Goal: Transaction & Acquisition: Download file/media

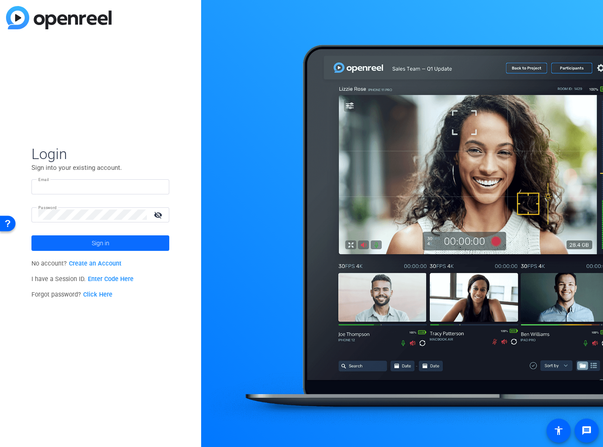
type input "[PERSON_NAME][EMAIL_ADDRESS][PERSON_NAME][DOMAIN_NAME]"
click at [151, 242] on span at bounding box center [100, 243] width 138 height 21
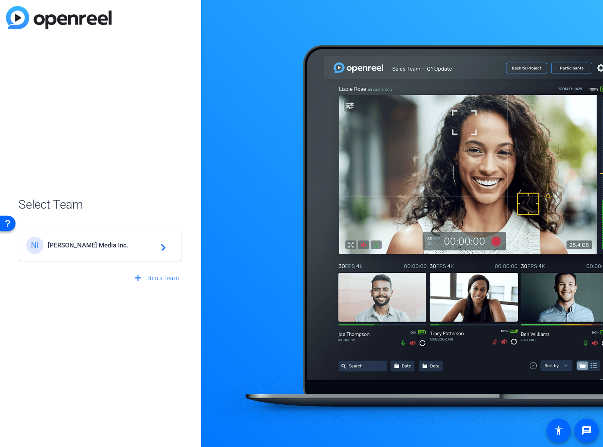
click at [75, 247] on span "[PERSON_NAME] Media Inc." at bounding box center [102, 245] width 108 height 8
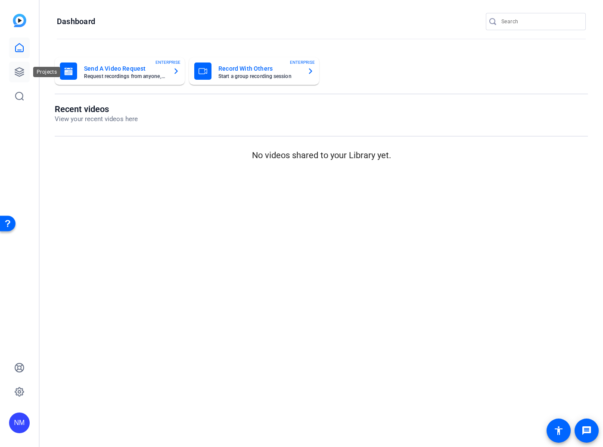
click at [16, 69] on icon at bounding box center [19, 72] width 9 height 9
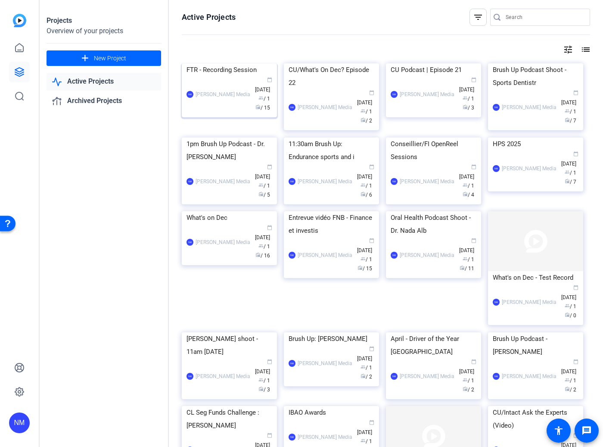
click at [208, 76] on div "FTR - Recording Session" at bounding box center [230, 69] width 86 height 13
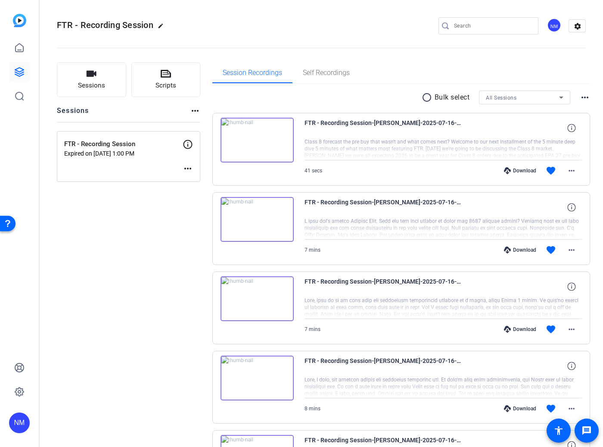
click at [191, 167] on mat-icon "more_horiz" at bounding box center [188, 168] width 10 height 10
drag, startPoint x: 131, startPoint y: 239, endPoint x: 132, endPoint y: 233, distance: 6.0
click at [132, 239] on div at bounding box center [301, 223] width 603 height 447
click at [185, 144] on icon at bounding box center [188, 144] width 10 height 10
click at [187, 142] on icon at bounding box center [188, 144] width 10 height 10
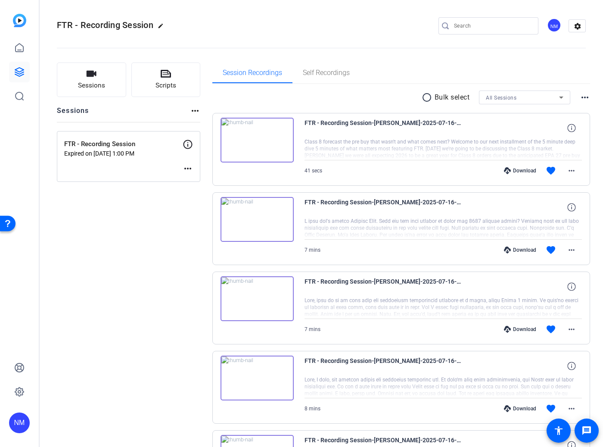
click at [190, 171] on mat-icon "more_horiz" at bounding box center [188, 168] width 10 height 10
click at [196, 182] on span "Edit Session" at bounding box center [209, 181] width 39 height 10
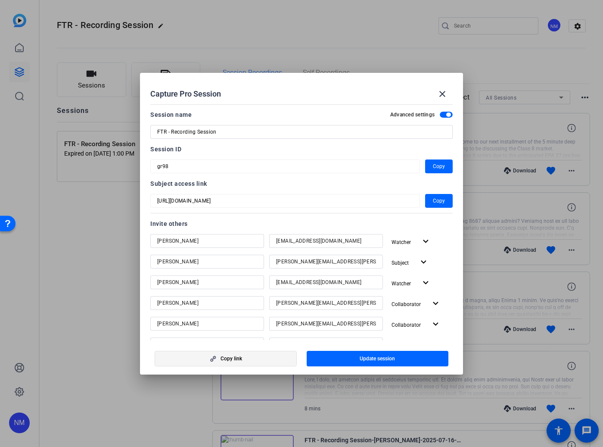
click at [221, 356] on span "Copy link" at bounding box center [232, 358] width 22 height 7
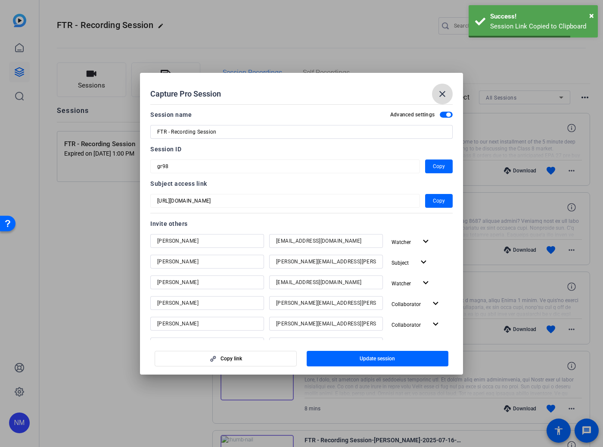
click at [448, 88] on span at bounding box center [442, 94] width 21 height 21
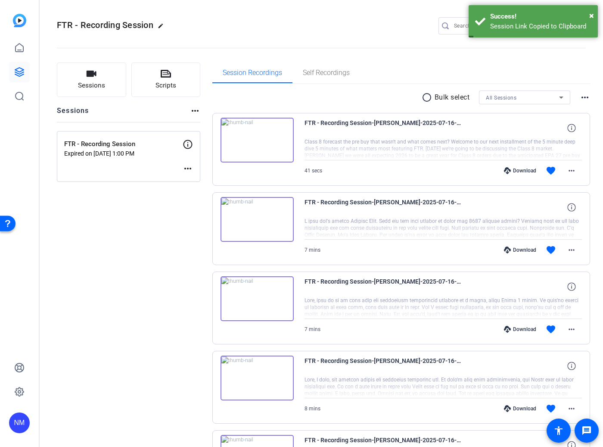
click at [187, 170] on mat-icon "more_horiz" at bounding box center [188, 168] width 10 height 10
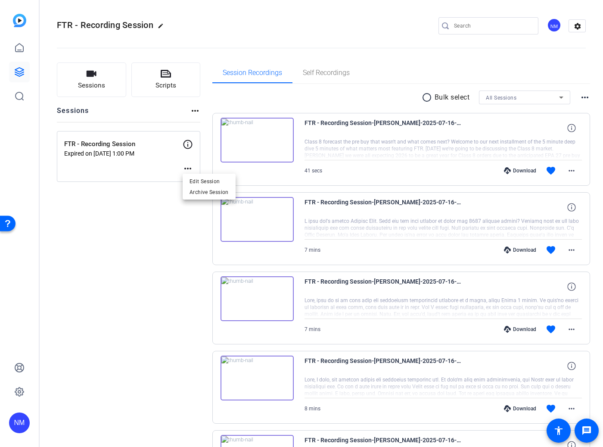
drag, startPoint x: 166, startPoint y: 211, endPoint x: 172, endPoint y: 198, distance: 13.9
click at [167, 209] on div at bounding box center [301, 223] width 603 height 447
click at [196, 110] on mat-icon "more_horiz" at bounding box center [195, 111] width 10 height 10
click at [154, 112] on div at bounding box center [301, 223] width 603 height 447
click at [517, 95] on div "All Sessions" at bounding box center [522, 97] width 73 height 11
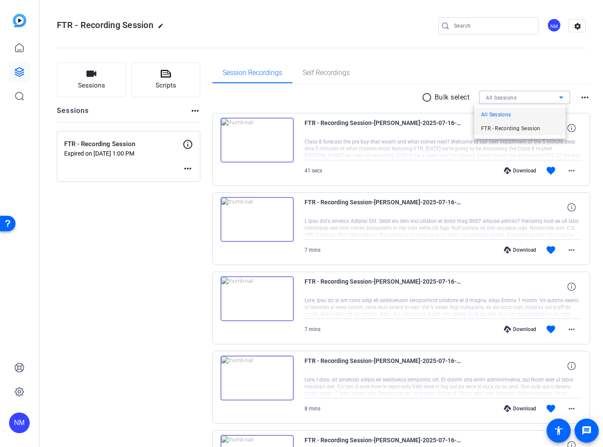
click at [518, 131] on span "FTR - Recording Session" at bounding box center [510, 128] width 59 height 10
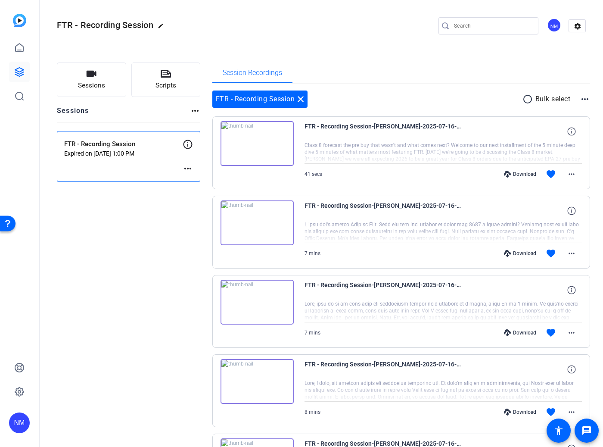
click at [580, 100] on mat-icon "more_horiz" at bounding box center [585, 99] width 10 height 10
click at [417, 79] on div at bounding box center [301, 223] width 603 height 447
click at [175, 141] on p "FTR - Recording Session" at bounding box center [123, 144] width 118 height 10
click at [196, 111] on mat-icon "more_horiz" at bounding box center [195, 111] width 10 height 10
drag, startPoint x: 150, startPoint y: 108, endPoint x: 146, endPoint y: 103, distance: 6.2
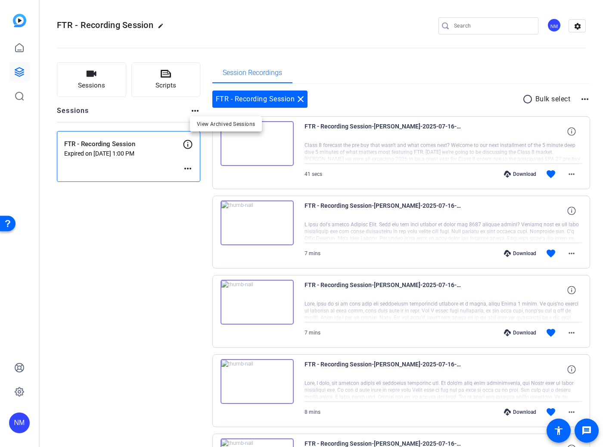
click at [150, 108] on div at bounding box center [301, 223] width 603 height 447
click at [96, 76] on icon "button" at bounding box center [91, 74] width 10 height 10
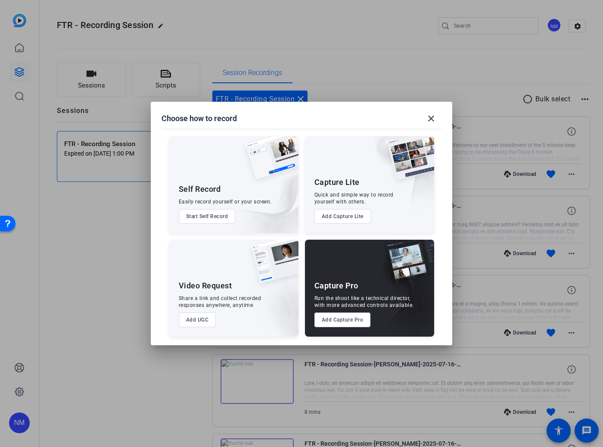
click at [351, 321] on button "Add Capture Pro" at bounding box center [343, 319] width 56 height 15
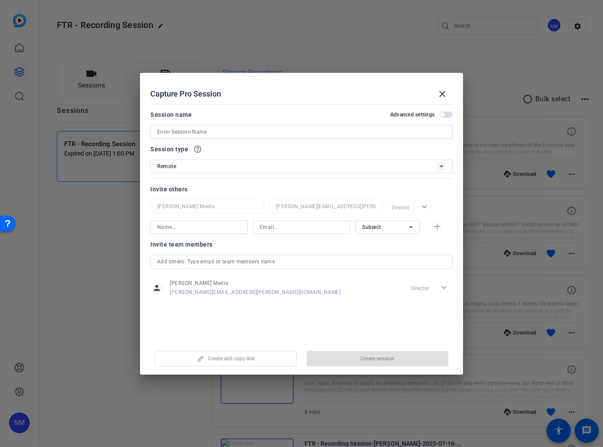
click at [221, 125] on div at bounding box center [301, 132] width 289 height 14
click at [223, 132] on input at bounding box center [301, 132] width 289 height 10
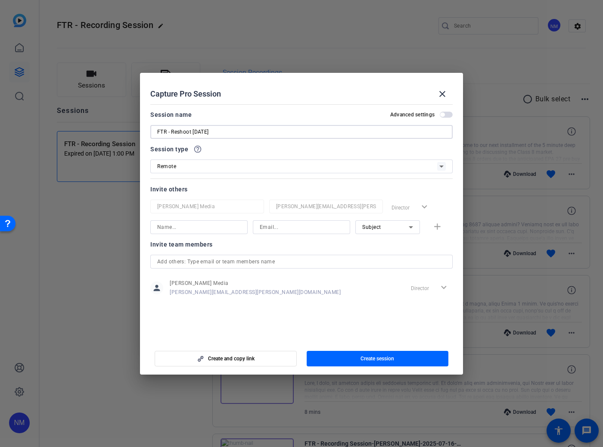
type input "FTR - Reshoot [DATE]"
click at [202, 266] on input "text" at bounding box center [301, 261] width 289 height 10
type input "[PERSON_NAME][EMAIL_ADDRESS][PERSON_NAME][DOMAIN_NAME]"
click at [266, 282] on div "person [PERSON_NAME] Media [PERSON_NAME][EMAIL_ADDRESS][PERSON_NAME][DOMAIN_NAM…" at bounding box center [301, 288] width 302 height 22
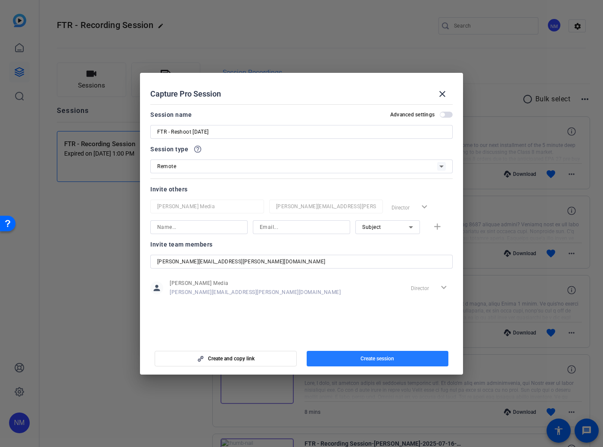
click at [378, 358] on span "Create session" at bounding box center [378, 358] width 34 height 7
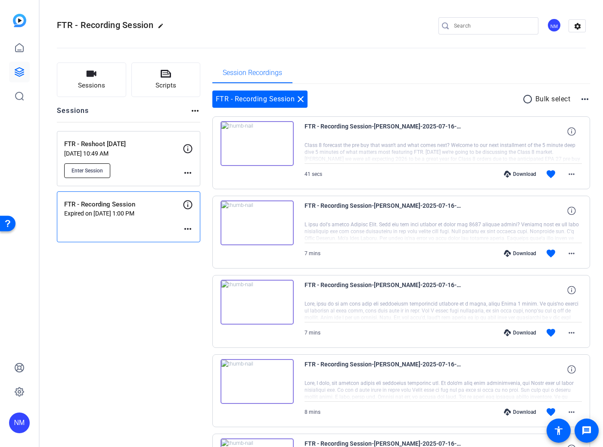
click at [87, 171] on span "Enter Session" at bounding box center [87, 170] width 31 height 7
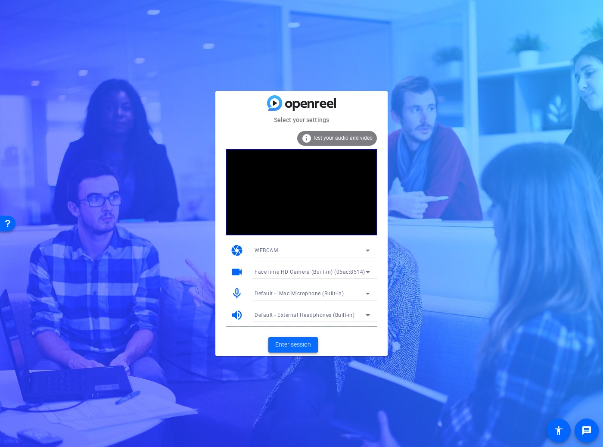
click at [274, 343] on span at bounding box center [293, 344] width 50 height 21
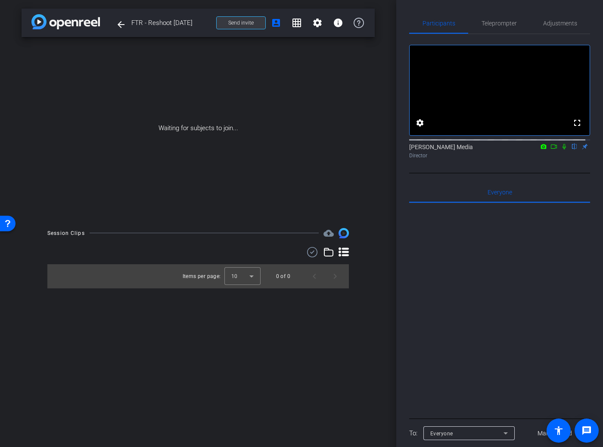
click at [252, 22] on span "Send invite" at bounding box center [240, 22] width 25 height 7
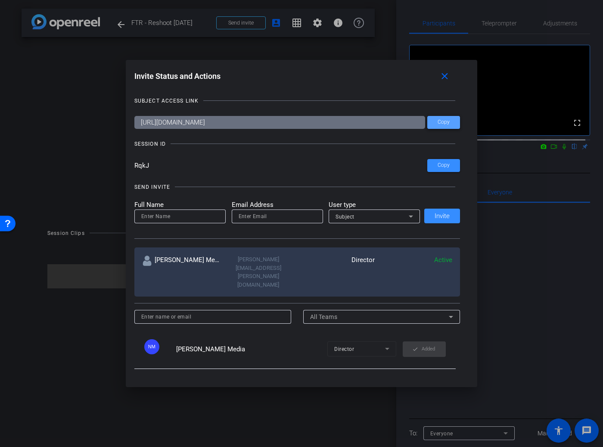
click at [433, 118] on span at bounding box center [443, 122] width 33 height 21
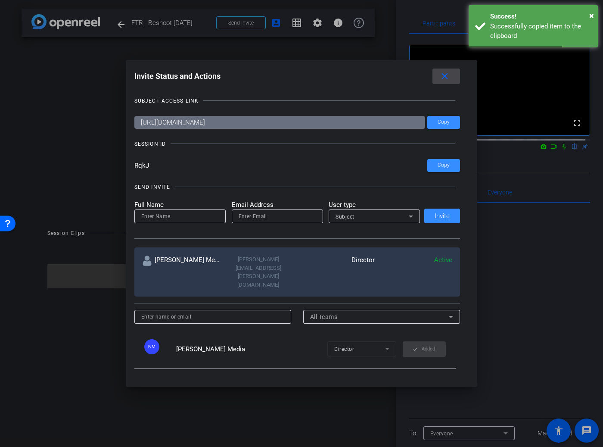
click at [443, 74] on mat-icon "close" at bounding box center [444, 76] width 11 height 11
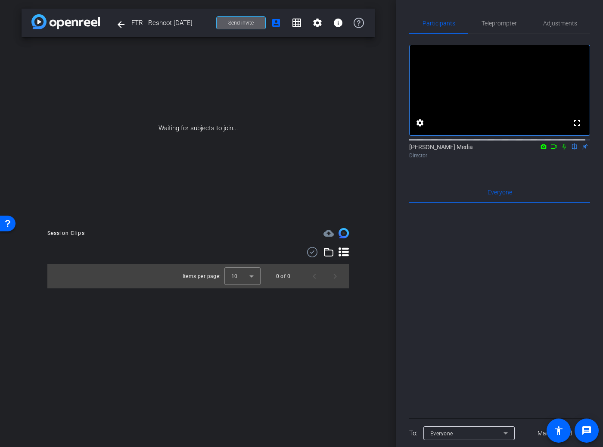
drag, startPoint x: 559, startPoint y: 156, endPoint x: 554, endPoint y: 178, distance: 21.6
click at [563, 150] on icon at bounding box center [564, 147] width 3 height 6
click at [550, 150] on mat-icon at bounding box center [554, 147] width 10 height 8
click at [571, 150] on mat-icon at bounding box center [575, 147] width 10 height 8
click at [571, 150] on icon at bounding box center [574, 146] width 7 height 6
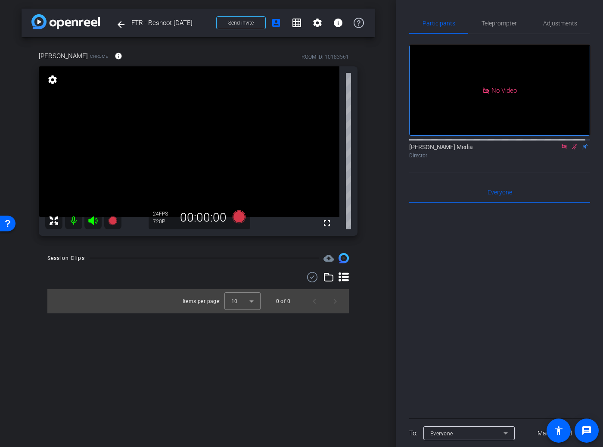
click at [571, 150] on icon at bounding box center [574, 146] width 7 height 6
click at [333, 382] on div "arrow_back FTR - Reshoot August 12 Back to project Send invite account_box grid…" at bounding box center [198, 223] width 396 height 447
click at [240, 220] on icon at bounding box center [239, 216] width 13 height 13
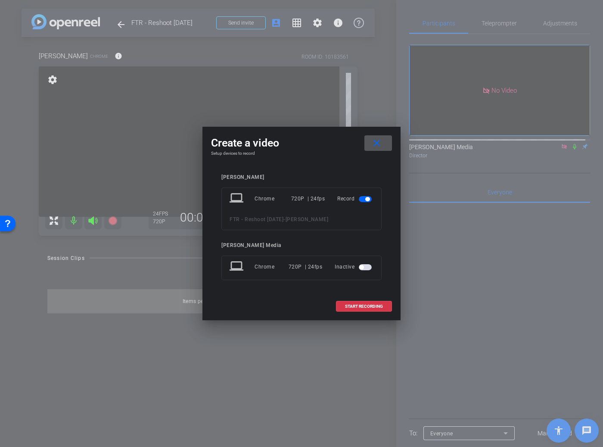
drag, startPoint x: 366, startPoint y: 306, endPoint x: 382, endPoint y: 300, distance: 16.6
click at [366, 306] on span "START RECORDING" at bounding box center [364, 306] width 38 height 4
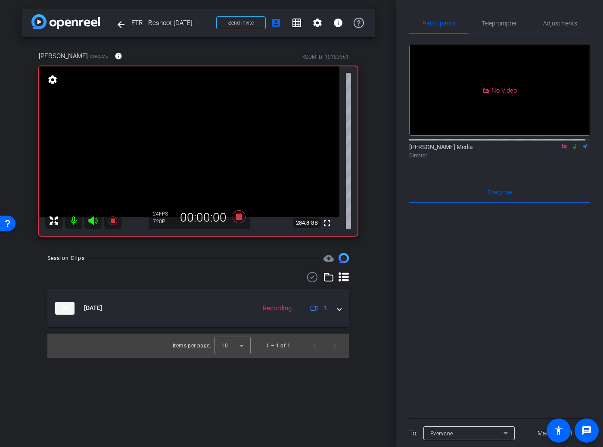
click at [573, 150] on icon at bounding box center [574, 147] width 3 height 6
click at [573, 150] on icon at bounding box center [575, 147] width 5 height 6
click at [571, 150] on icon at bounding box center [574, 146] width 7 height 6
click at [237, 217] on icon at bounding box center [239, 216] width 13 height 13
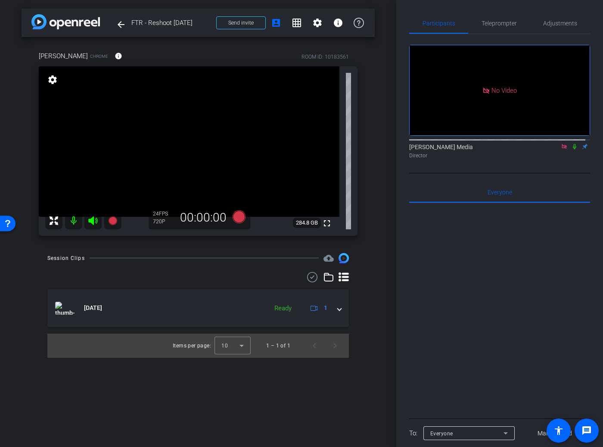
drag, startPoint x: 315, startPoint y: 413, endPoint x: 332, endPoint y: 403, distance: 19.5
click at [315, 413] on div "arrow_back FTR - Reshoot August 12 Back to project Send invite account_box grid…" at bounding box center [198, 223] width 396 height 447
click at [244, 389] on div "arrow_back FTR - Reshoot August 12 Back to project Send invite account_box grid…" at bounding box center [198, 223] width 396 height 447
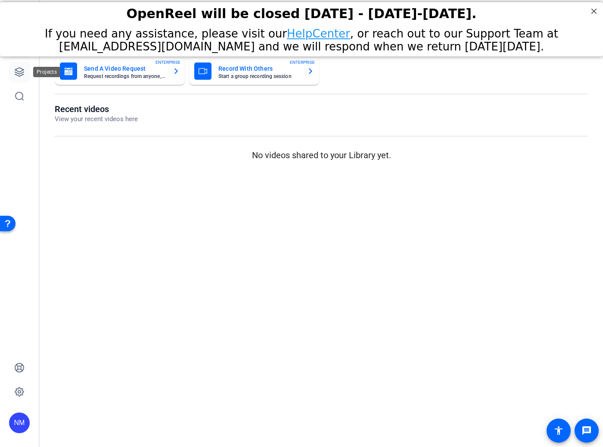
click at [18, 72] on icon at bounding box center [19, 72] width 10 height 10
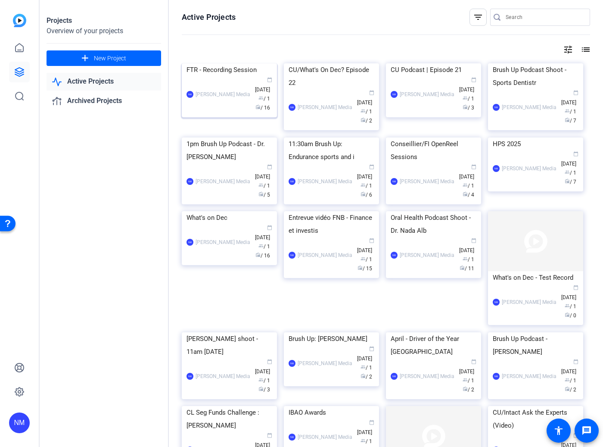
click at [234, 63] on img at bounding box center [229, 63] width 95 height 0
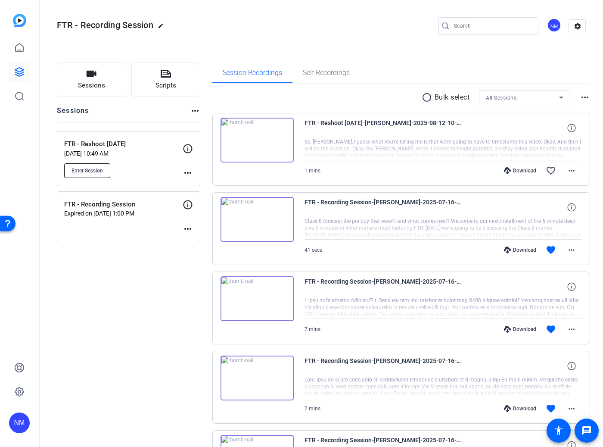
click at [97, 169] on span "Enter Session" at bounding box center [87, 170] width 31 height 7
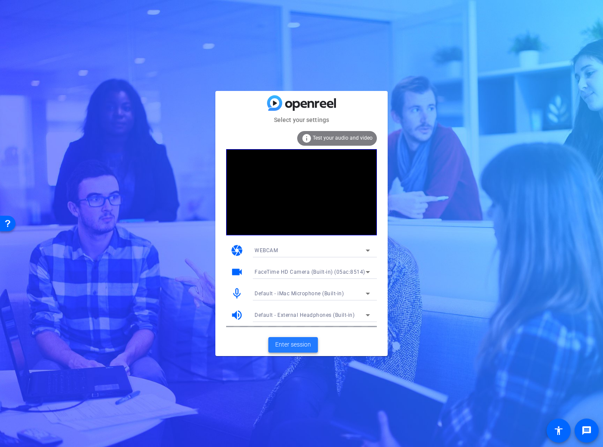
click at [295, 340] on span "Enter session" at bounding box center [293, 344] width 36 height 9
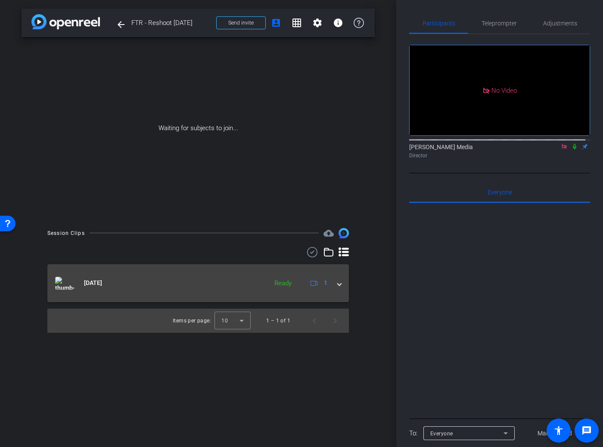
click at [344, 281] on mat-expansion-panel-header "Aug 12, 2025 Ready 1" at bounding box center [198, 283] width 302 height 38
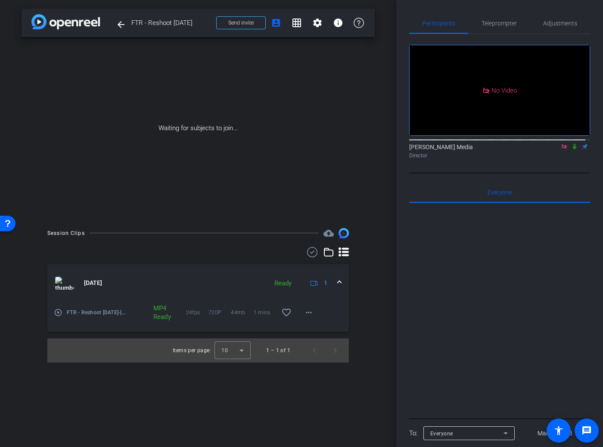
click at [571, 150] on icon at bounding box center [574, 146] width 7 height 6
click at [294, 313] on span at bounding box center [286, 312] width 21 height 21
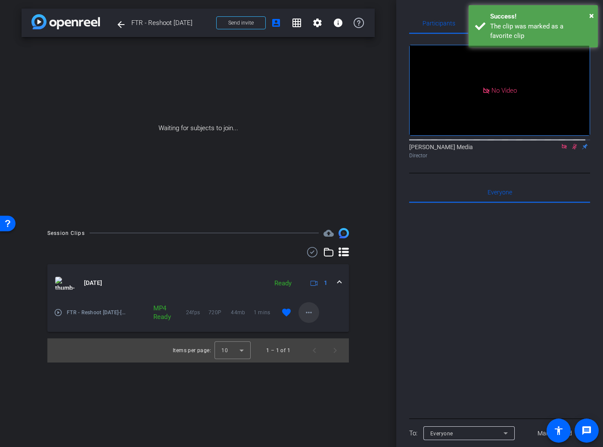
click at [307, 314] on mat-icon "more_horiz" at bounding box center [309, 312] width 10 height 10
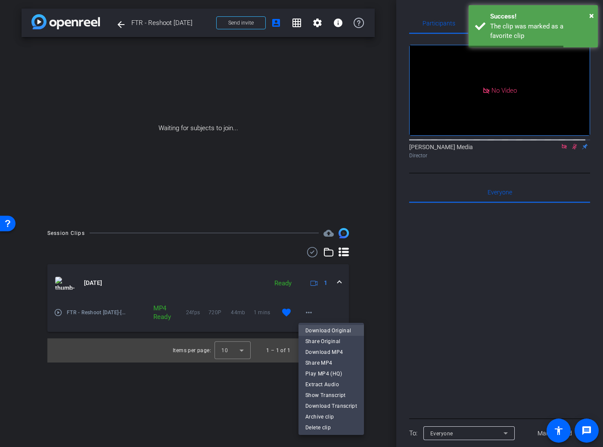
click at [323, 329] on span "Download Original" at bounding box center [331, 330] width 52 height 10
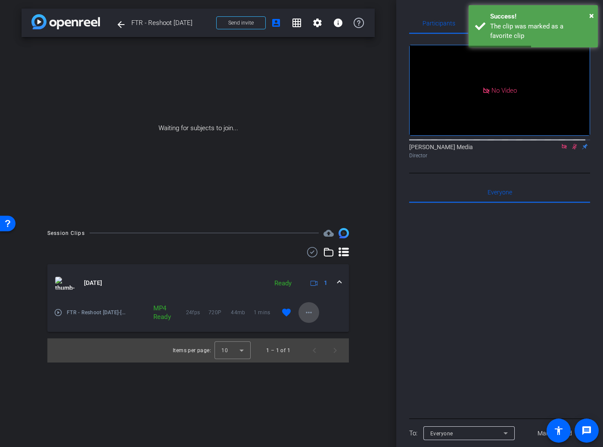
click at [308, 311] on mat-icon "more_horiz" at bounding box center [309, 312] width 10 height 10
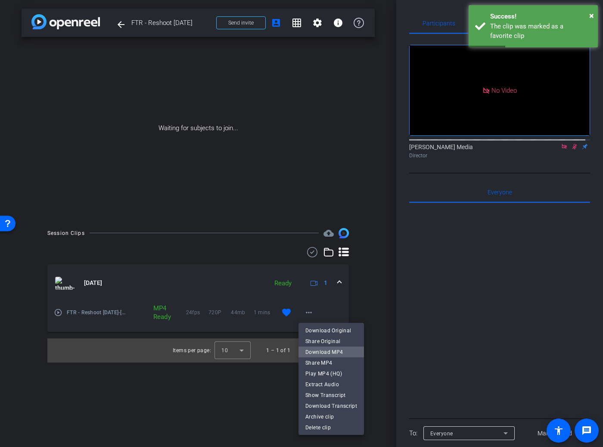
click at [333, 350] on span "Download MP4" at bounding box center [331, 352] width 52 height 10
